Goal: Subscribe to service/newsletter

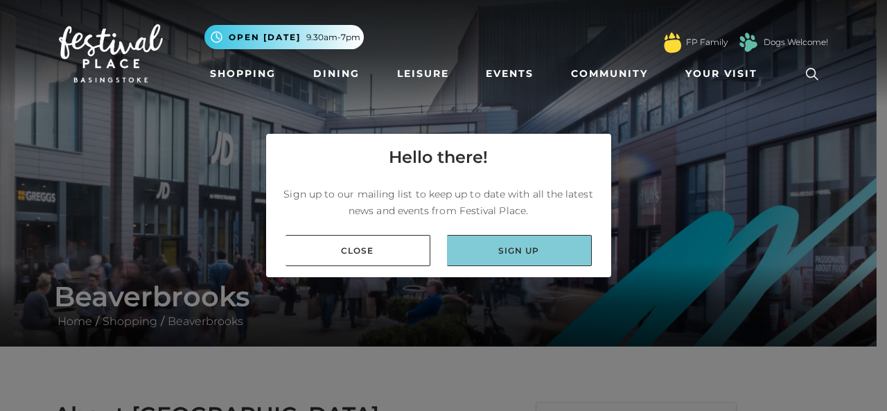
click at [531, 247] on link "Sign up" at bounding box center [519, 250] width 145 height 31
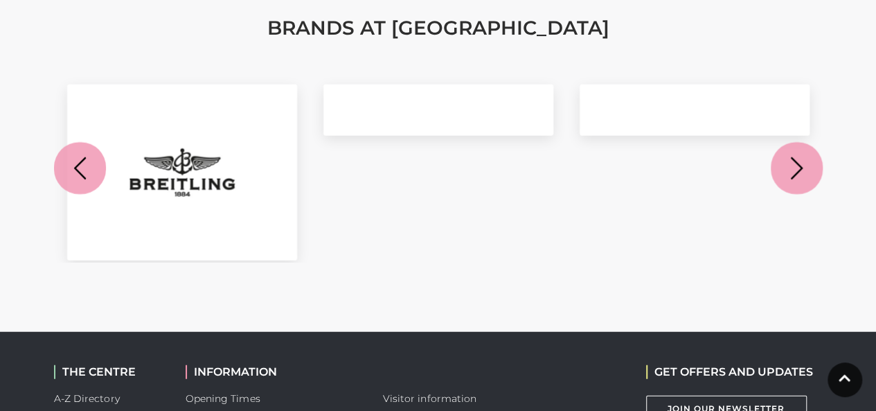
scroll to position [1790, 0]
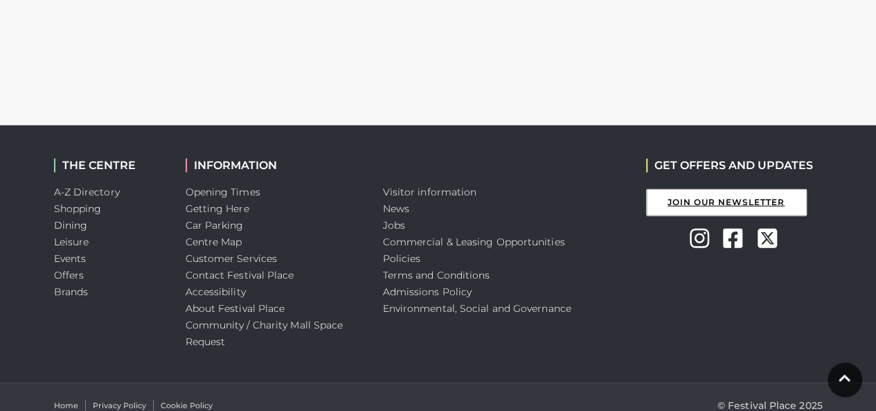
click at [717, 189] on link "Join Our Newsletter" at bounding box center [726, 202] width 161 height 27
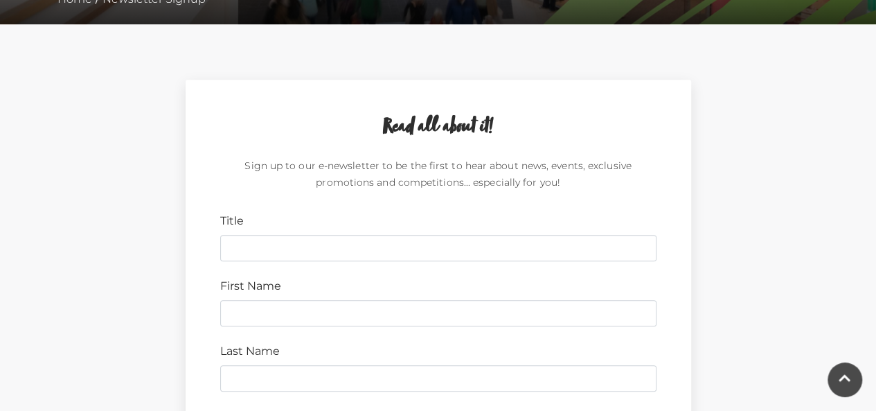
scroll to position [354, 0]
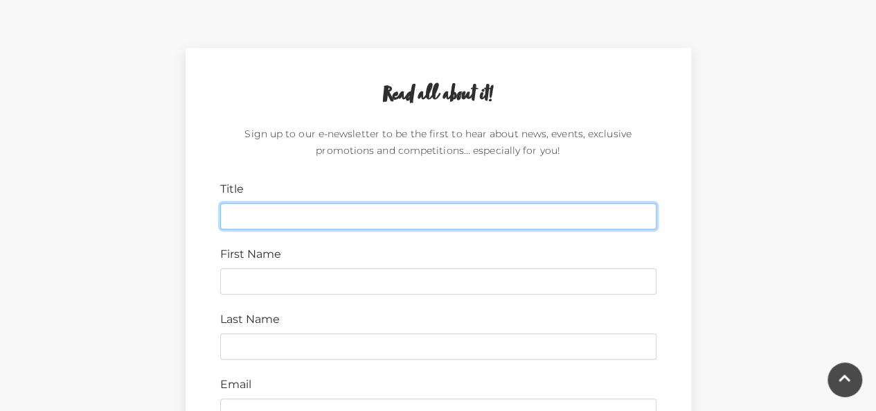
click at [408, 224] on input "Title" at bounding box center [438, 216] width 436 height 26
type input "Artificial jewellery brand- Mornee jewellery"
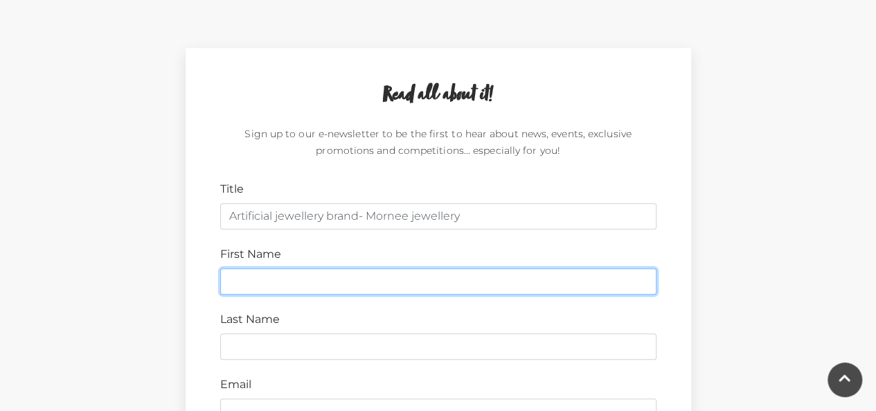
click at [418, 284] on input "First Name" at bounding box center [438, 281] width 436 height 26
type input "stephen"
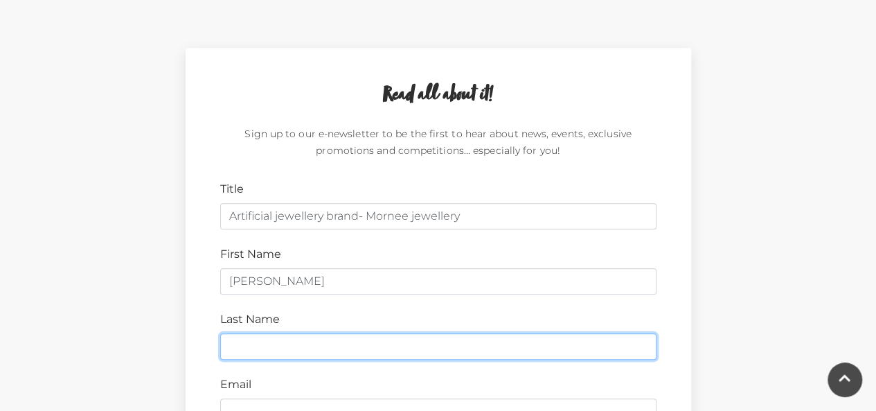
type input "alexander"
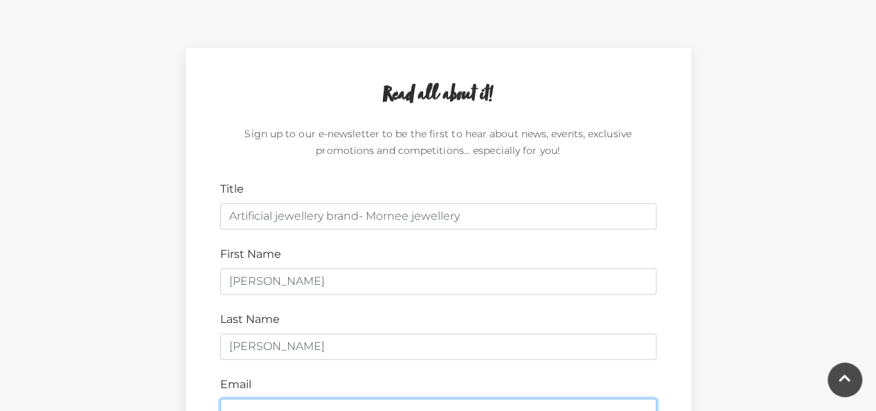
type input "stephenalexander5768@gmail.com"
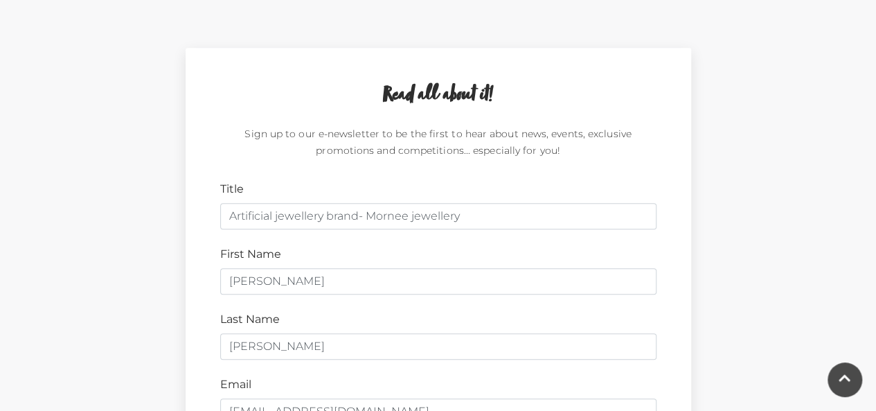
type input "PO16 7GZ"
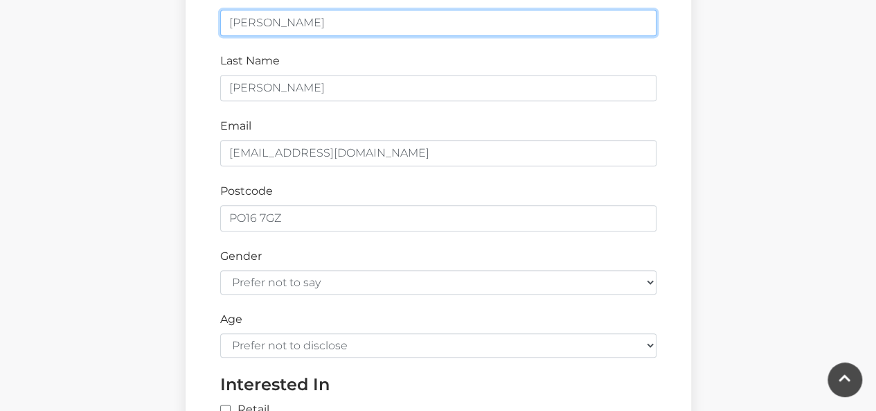
scroll to position [613, 0]
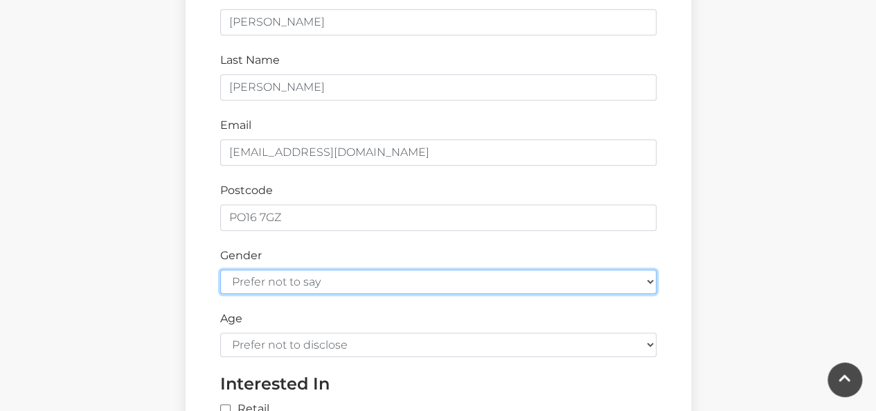
click at [369, 272] on select "Prefer not to say Female Male" at bounding box center [438, 281] width 436 height 24
select select "male"
click at [220, 269] on select "Prefer not to say Female Male" at bounding box center [438, 281] width 436 height 24
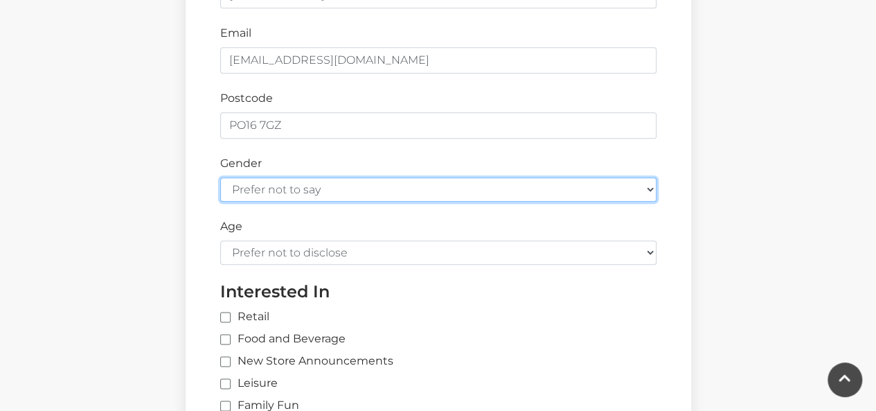
scroll to position [706, 0]
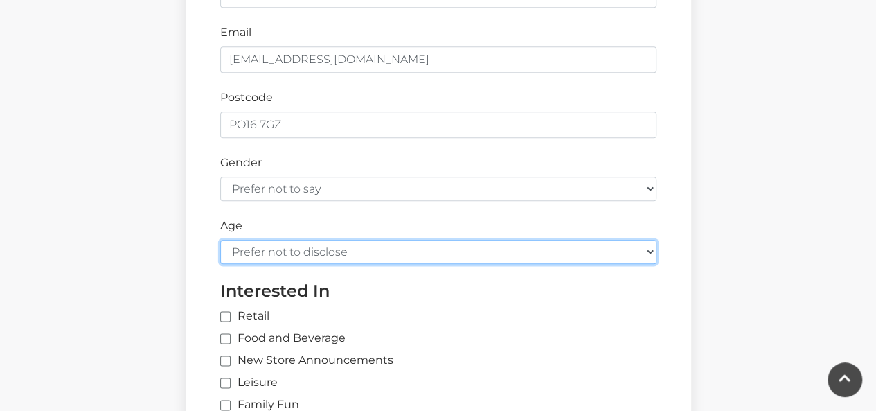
click at [332, 248] on select "Prefer not to disclose Under 18 18-24 25-34 35-44 45-54 55-64 65+" at bounding box center [438, 252] width 436 height 24
select select "45-54"
click at [220, 240] on select "Prefer not to disclose Under 18 18-24 25-34 35-44 45-54 55-64 65+" at bounding box center [438, 252] width 436 height 24
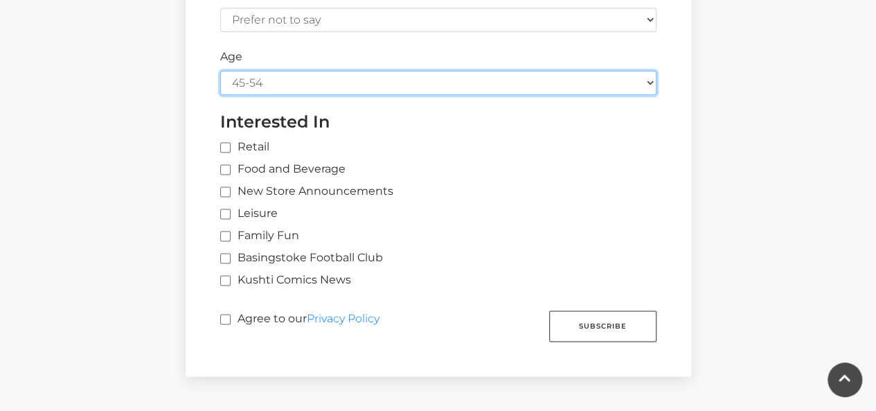
scroll to position [879, 0]
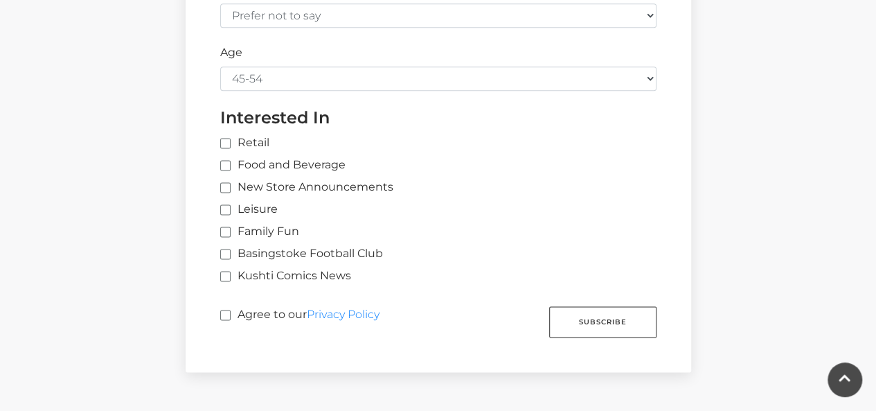
click at [230, 134] on label "Retail" at bounding box center [244, 142] width 49 height 17
click at [230, 139] on input "Retail" at bounding box center [448, 143] width 457 height 9
checkbox input "true"
click at [223, 316] on input "Agree to our Privacy Policy" at bounding box center [224, 315] width 9 height 9
checkbox input "true"
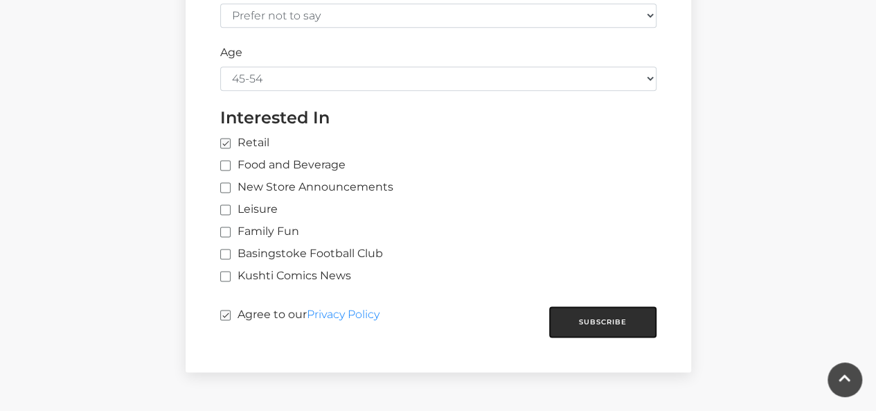
click at [622, 325] on button "Subscribe" at bounding box center [602, 321] width 107 height 31
